Goal: Task Accomplishment & Management: Manage account settings

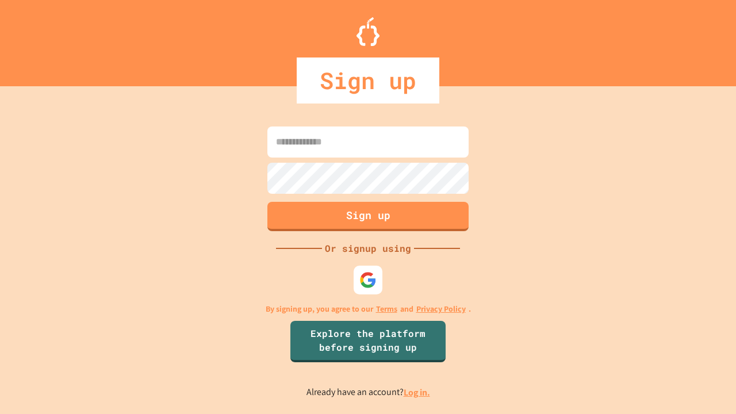
click at [417, 392] on link "Log in." at bounding box center [416, 392] width 26 height 12
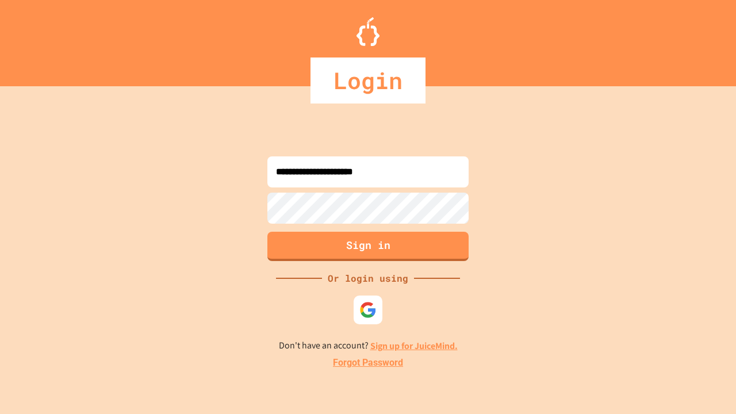
type input "**********"
